Goal: Task Accomplishment & Management: Manage account settings

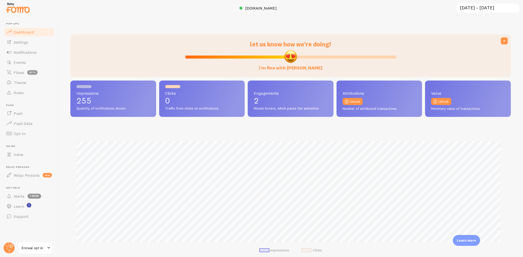
scroll to position [133, 436]
click at [29, 50] on span "Notifications" at bounding box center [25, 52] width 23 height 5
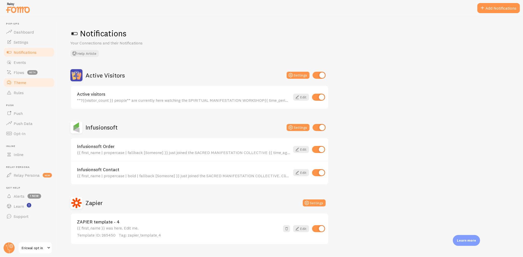
click at [20, 82] on span "Theme" at bounding box center [20, 82] width 13 height 5
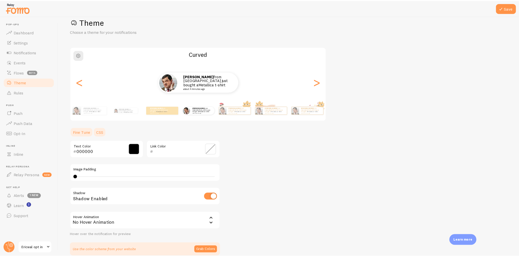
scroll to position [12, 0]
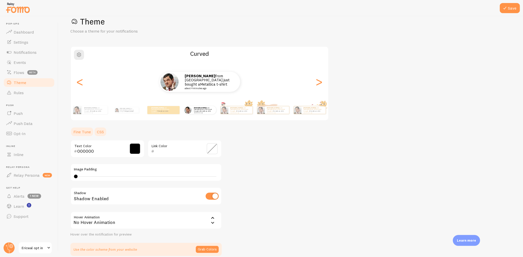
click at [100, 130] on link "CSS" at bounding box center [100, 132] width 13 height 10
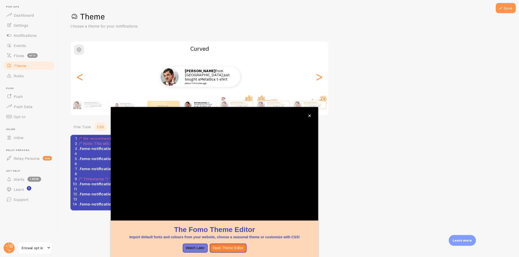
scroll to position [18, 0]
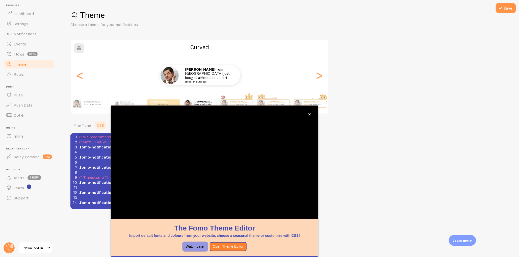
click at [196, 248] on button "Watch Later" at bounding box center [195, 246] width 25 height 9
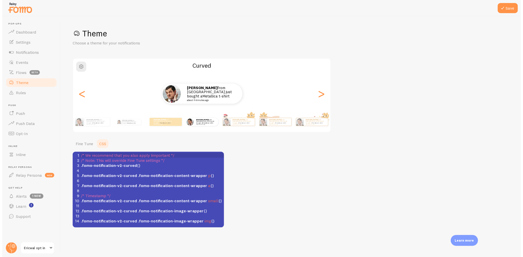
scroll to position [0, 0]
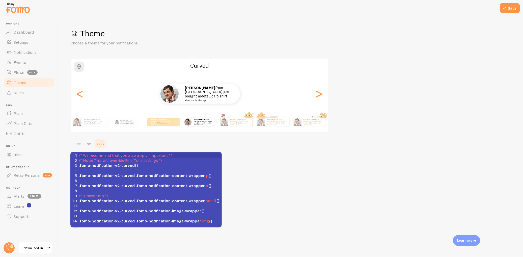
click at [135, 165] on span ".fomo-notification-v2-curved {}" at bounding box center [109, 165] width 60 height 5
click at [143, 165] on span "50701" at bounding box center [142, 165] width 11 height 5
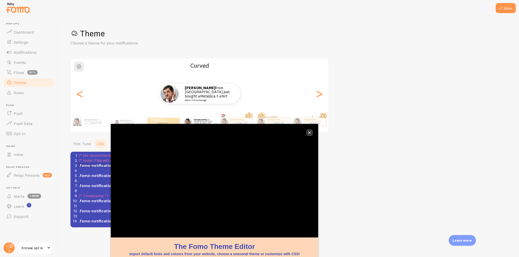
click at [311, 134] on icon "close," at bounding box center [309, 132] width 3 height 3
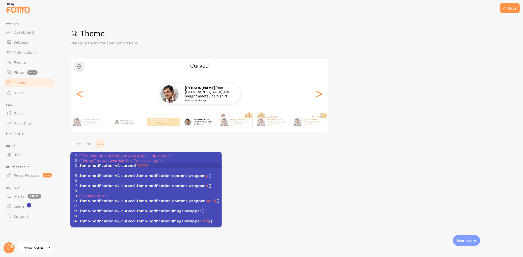
click at [142, 163] on span "50701" at bounding box center [142, 165] width 11 height 5
type textarea "btoo"
type textarea "ottom: 40px !important"
click at [511, 8] on button "Save" at bounding box center [510, 8] width 20 height 10
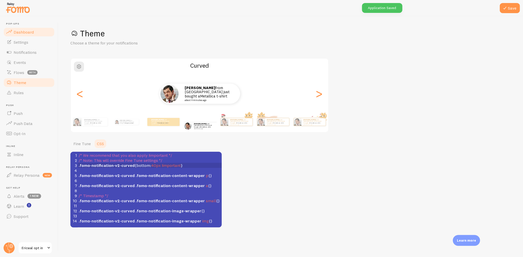
click at [30, 32] on span "Dashboard" at bounding box center [24, 32] width 20 height 5
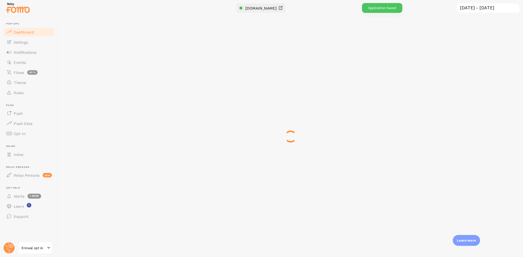
click at [259, 5] on link "[DOMAIN_NAME]" at bounding box center [262, 8] width 44 height 6
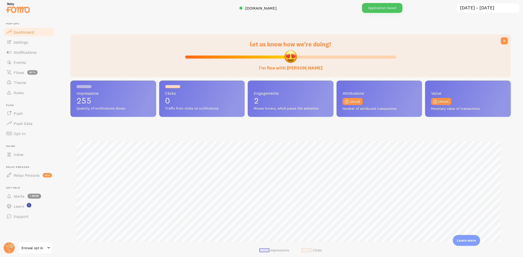
scroll to position [133, 436]
click at [23, 57] on link "Notifications" at bounding box center [29, 52] width 52 height 10
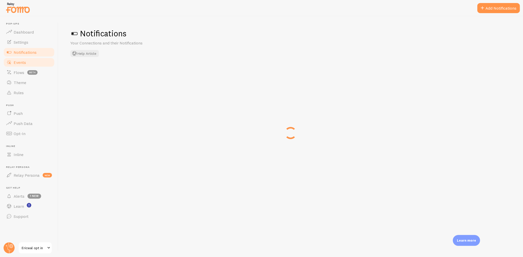
click at [23, 62] on span "Events" at bounding box center [20, 62] width 12 height 5
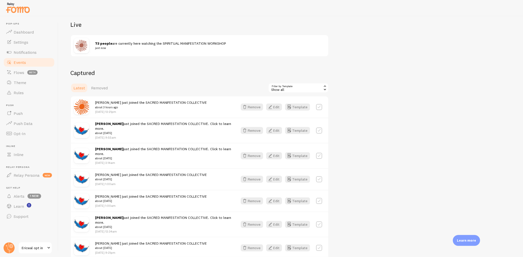
scroll to position [64, 0]
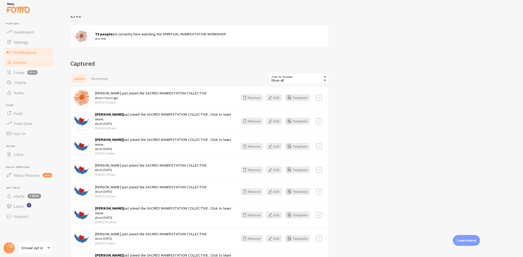
click at [25, 52] on span "Notifications" at bounding box center [25, 52] width 23 height 5
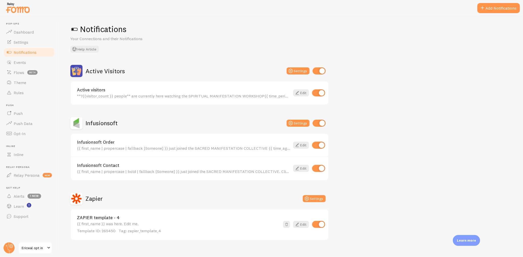
scroll to position [10, 0]
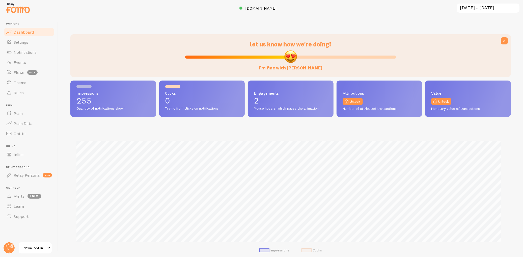
scroll to position [133, 436]
